Goal: Information Seeking & Learning: Learn about a topic

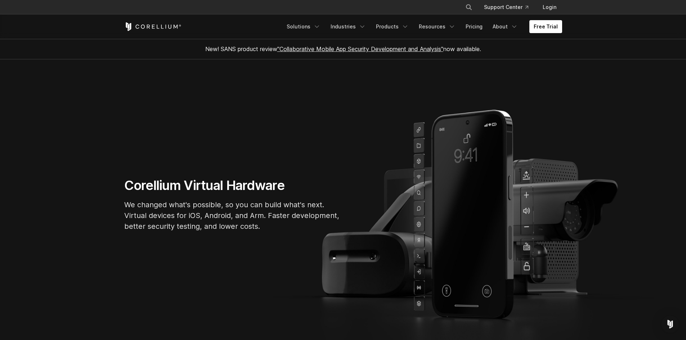
click at [158, 183] on h1 "Corellium Virtual Hardware" at bounding box center [232, 186] width 216 height 16
copy h1 "Corellium"
click at [158, 183] on h1 "Corellium Virtual Hardware" at bounding box center [232, 186] width 216 height 16
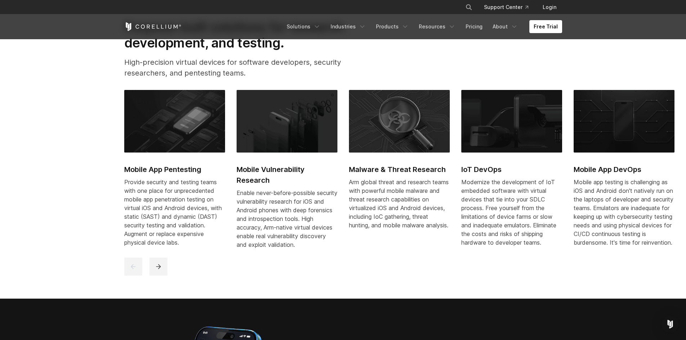
scroll to position [360, 0]
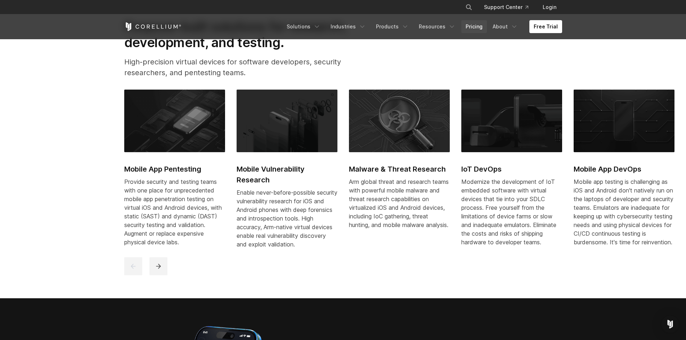
click at [477, 26] on link "Pricing" at bounding box center [474, 26] width 26 height 13
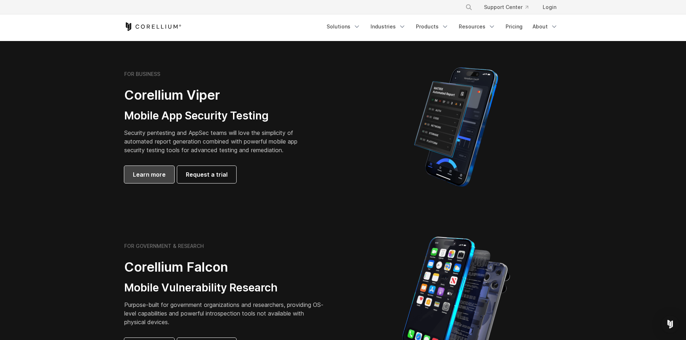
scroll to position [144, 0]
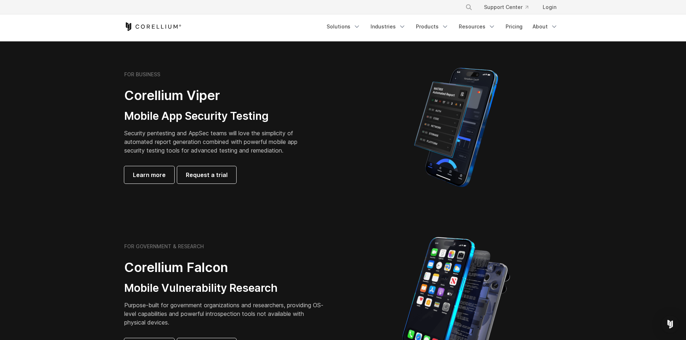
click at [304, 210] on section "FOR BUSINESS Corellium Viper Mobile App Security Testing Security pentesting an…" at bounding box center [343, 127] width 686 height 172
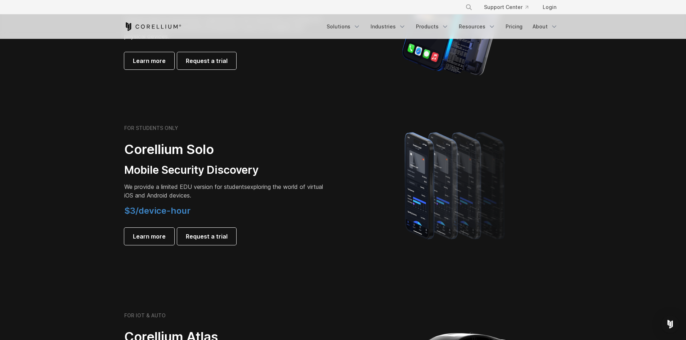
scroll to position [432, 0]
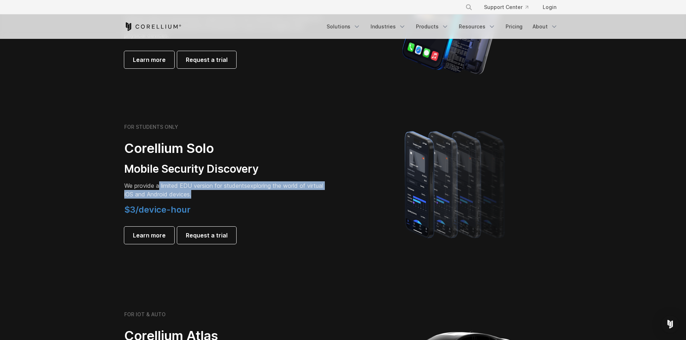
drag, startPoint x: 158, startPoint y: 187, endPoint x: 312, endPoint y: 193, distance: 154.2
click at [312, 193] on p "We provide a limited EDU version for students exploring the world of virtual iO…" at bounding box center [225, 189] width 202 height 17
click at [169, 185] on span "We provide a limited EDU version for students" at bounding box center [185, 185] width 123 height 7
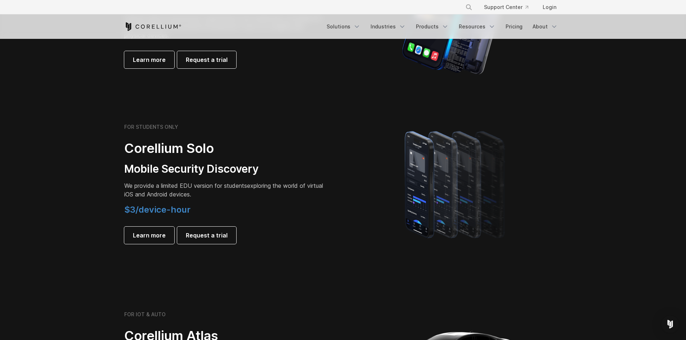
click at [145, 185] on span "We provide a limited EDU version for students" at bounding box center [185, 185] width 123 height 7
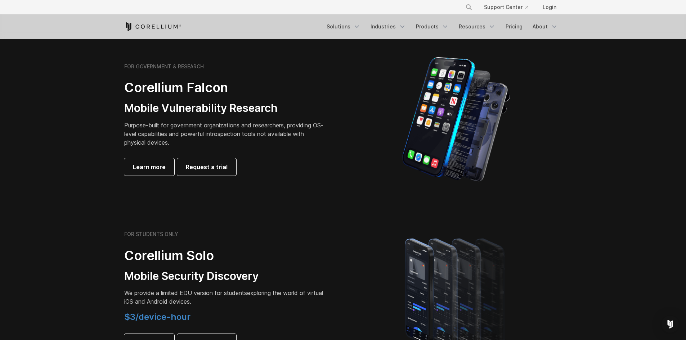
scroll to position [324, 0]
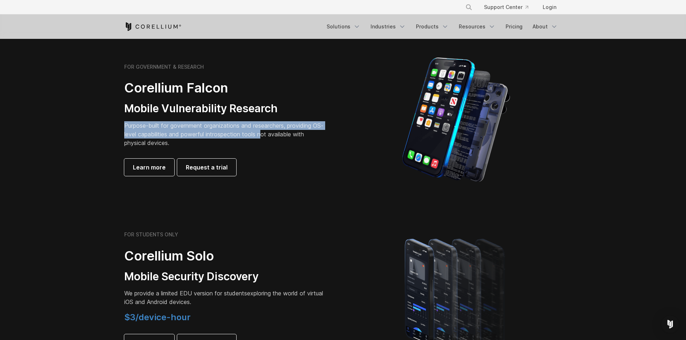
drag, startPoint x: 124, startPoint y: 125, endPoint x: 274, endPoint y: 134, distance: 150.4
click at [274, 134] on p "Purpose-built for government organizations and researchers, providing OS-level …" at bounding box center [225, 134] width 202 height 26
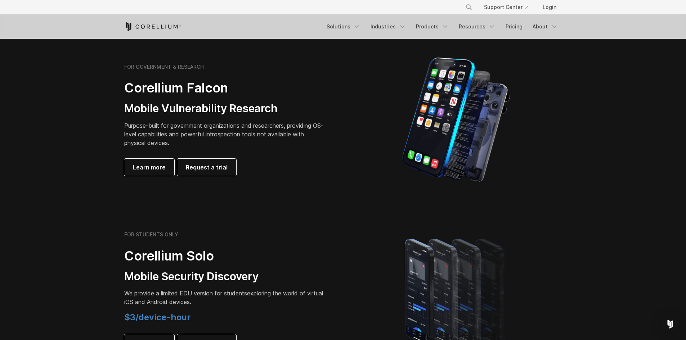
click at [165, 144] on p "Purpose-built for government organizations and researchers, providing OS-level …" at bounding box center [225, 134] width 202 height 26
drag, startPoint x: 193, startPoint y: 134, endPoint x: 318, endPoint y: 147, distance: 124.9
click at [318, 147] on p "Purpose-built for government organizations and researchers, providing OS-level …" at bounding box center [225, 134] width 202 height 26
click at [305, 149] on div "FOR GOVERNMENT & RESEARCH Corellium Falcon Mobile Vulnerability Research Purpos…" at bounding box center [225, 120] width 202 height 112
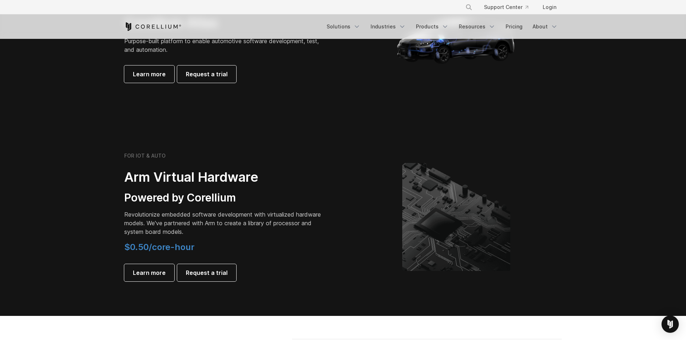
scroll to position [756, 0]
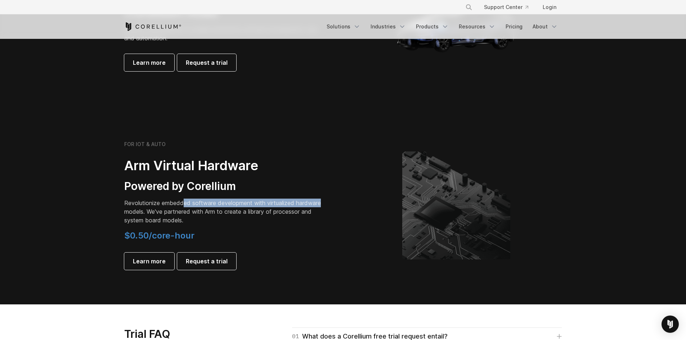
drag, startPoint x: 183, startPoint y: 204, endPoint x: 326, endPoint y: 203, distance: 143.7
click at [326, 203] on div "FOR IOT & AUTO Arm Virtual Hardware Powered by Corellium Revolutionize embedded…" at bounding box center [230, 205] width 226 height 129
click at [175, 216] on p "Revolutionize embedded software development with virtualized hardware models. W…" at bounding box center [225, 212] width 202 height 26
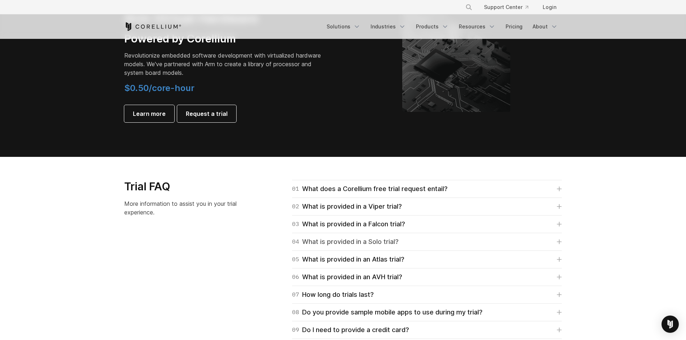
scroll to position [938, 0]
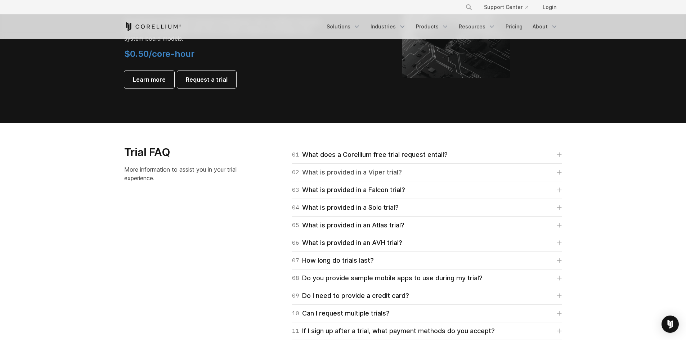
click at [377, 171] on div "02 What is provided in a Viper trial?" at bounding box center [347, 172] width 110 height 10
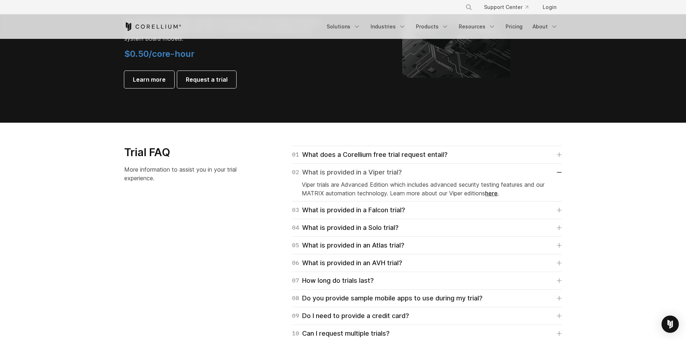
click at [377, 171] on div "02 What is provided in a Viper trial?" at bounding box center [347, 172] width 110 height 10
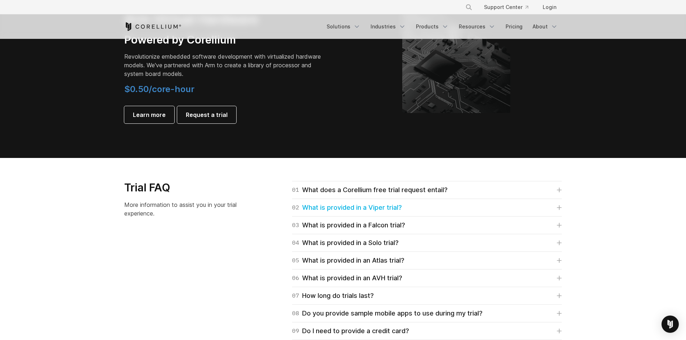
scroll to position [902, 0]
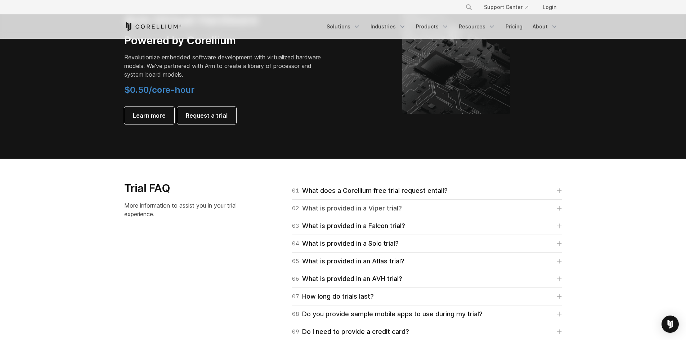
click at [324, 209] on div "02 What is provided in a Viper trial?" at bounding box center [347, 208] width 110 height 10
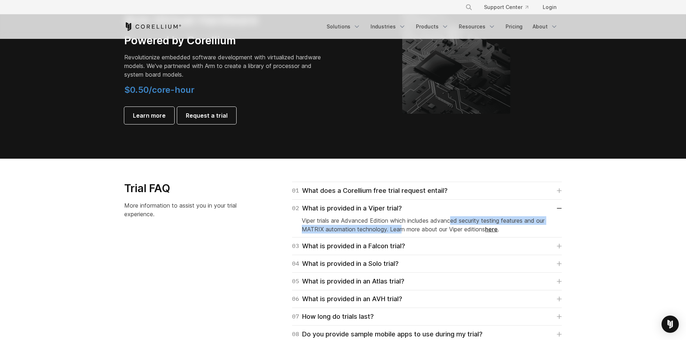
drag, startPoint x: 470, startPoint y: 219, endPoint x: 396, endPoint y: 228, distance: 74.4
click at [398, 228] on p "Viper trials are Advanced Edition which includes advanced security testing feat…" at bounding box center [427, 224] width 250 height 17
click at [361, 211] on div "02 What is provided in a Viper trial?" at bounding box center [347, 208] width 110 height 10
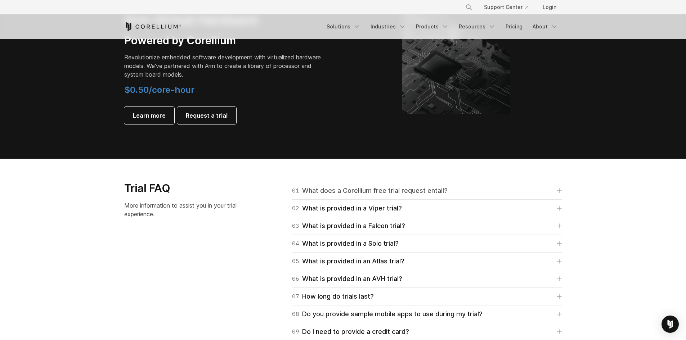
click at [385, 194] on div "01 What does a Corellium free trial request entail?" at bounding box center [370, 191] width 156 height 10
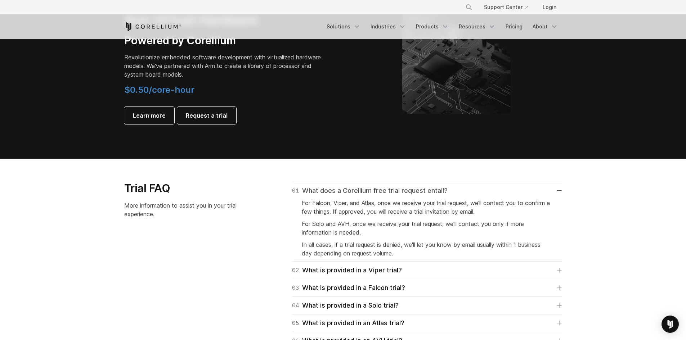
click at [385, 194] on div "01 What does a Corellium free trial request entail?" at bounding box center [370, 191] width 156 height 10
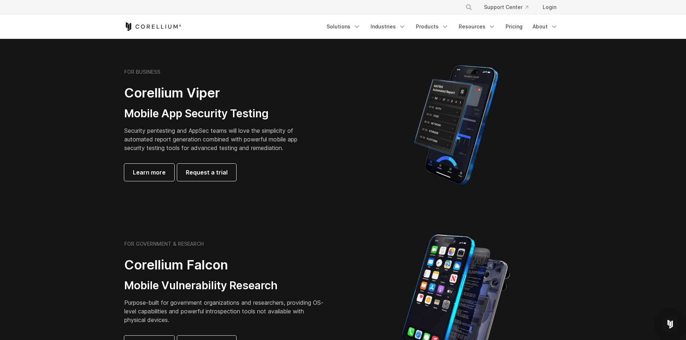
scroll to position [147, 0]
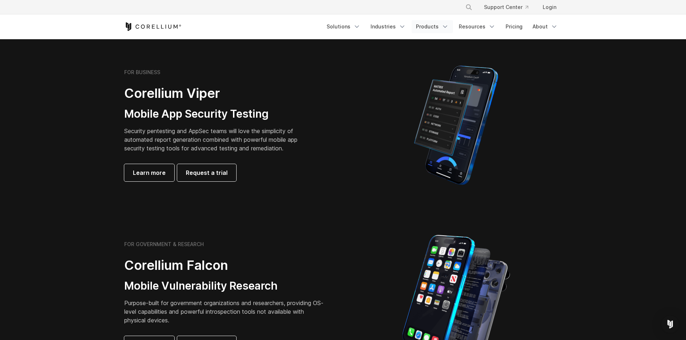
click at [445, 28] on icon "Navigation Menu" at bounding box center [444, 26] width 7 height 7
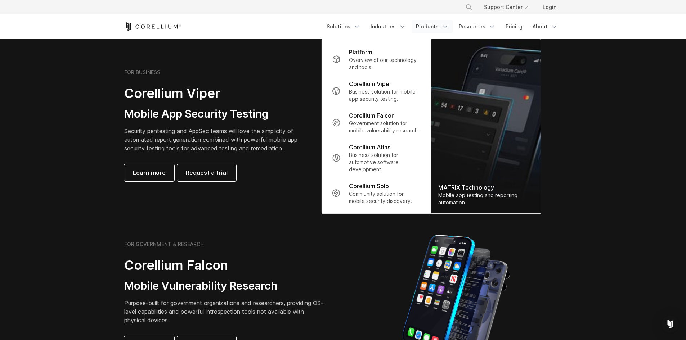
click at [104, 51] on section "FOR BUSINESS Corellium Viper Mobile App Security Testing Security pentesting an…" at bounding box center [343, 125] width 686 height 172
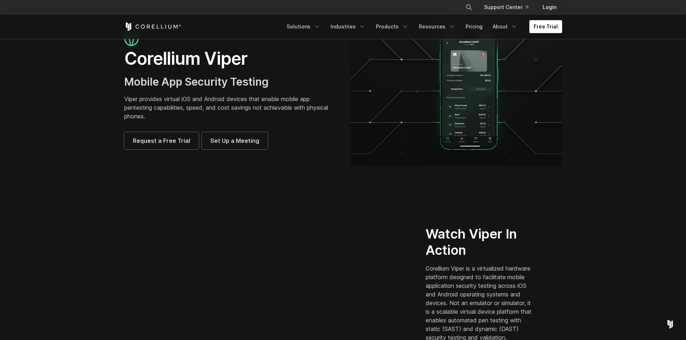
scroll to position [35, 0]
